Goal: Find contact information: Find contact information

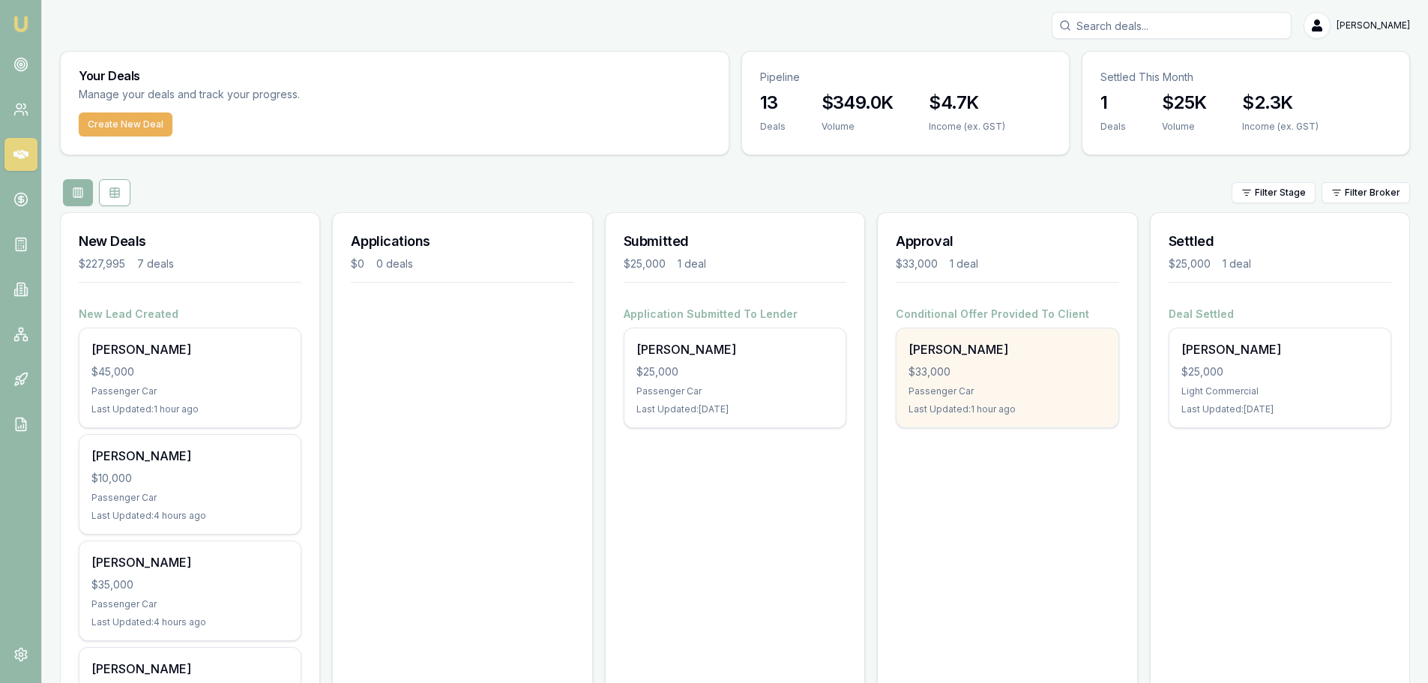
click at [1004, 366] on div "$33,000" at bounding box center [1006, 371] width 197 height 15
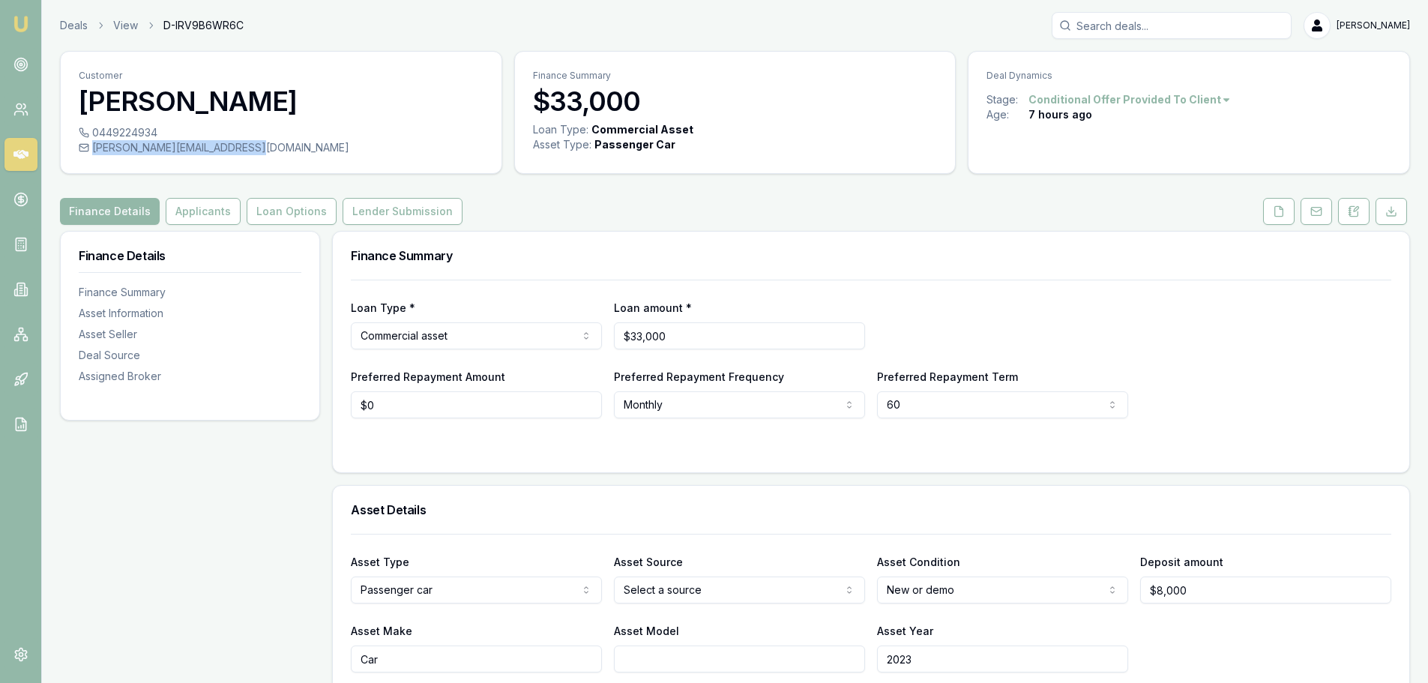
drag, startPoint x: 270, startPoint y: 146, endPoint x: 257, endPoint y: 150, distance: 13.3
click at [257, 150] on div "sarah.commerford09@gmail.com" at bounding box center [281, 147] width 405 height 15
copy div "sarah.commerford09@gmail.com"
drag, startPoint x: 160, startPoint y: 129, endPoint x: 157, endPoint y: 136, distance: 7.7
click at [157, 136] on div "0449224934" at bounding box center [281, 132] width 405 height 15
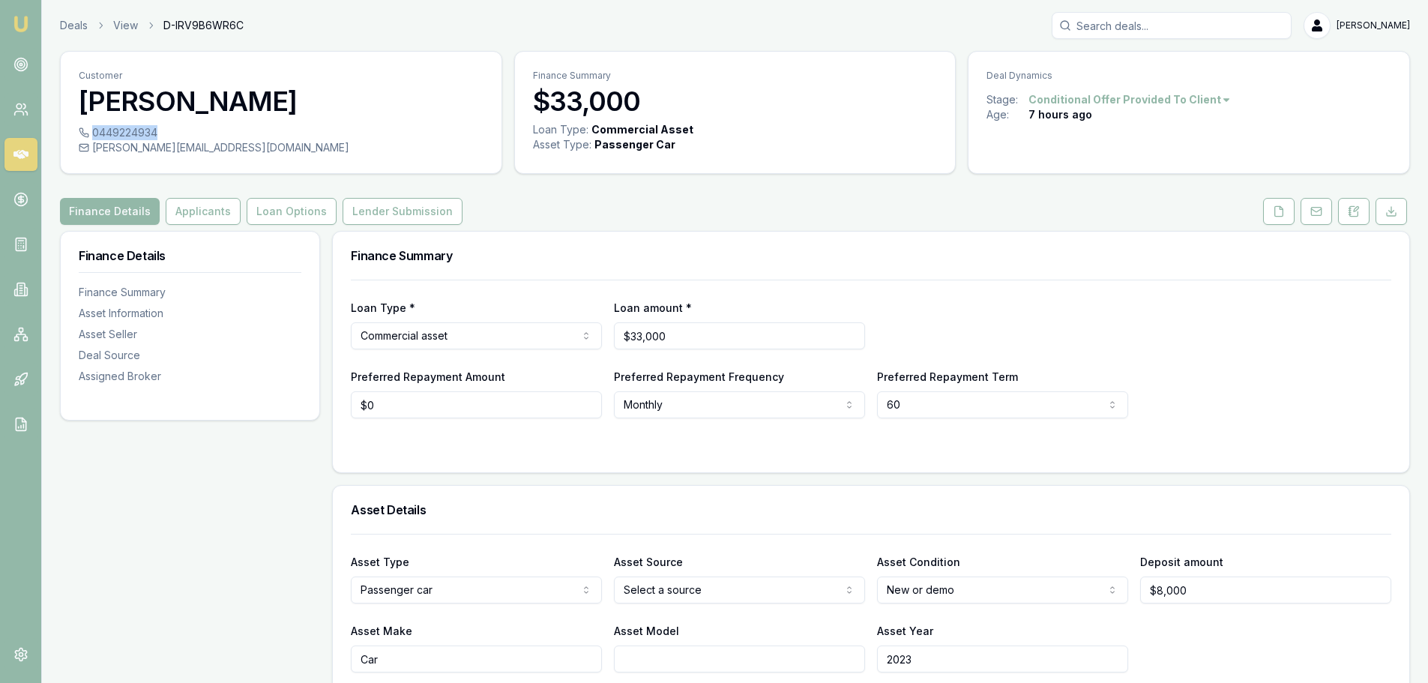
copy div "0449224934"
drag, startPoint x: 265, startPoint y: 153, endPoint x: 55, endPoint y: 160, distance: 210.0
copy div "sarah.commerford09@gmail.com"
